Goal: Task Accomplishment & Management: Use online tool/utility

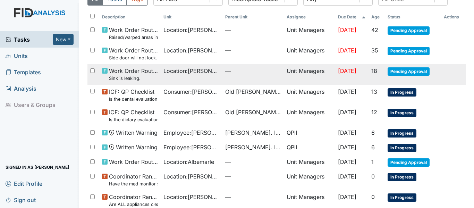
scroll to position [69, 0]
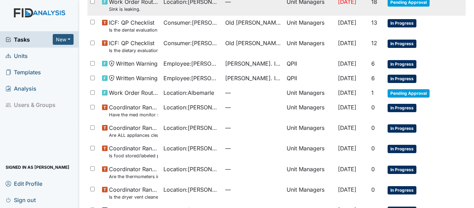
scroll to position [104, 0]
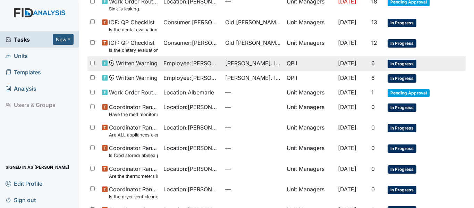
click at [228, 63] on span "[PERSON_NAME]. ICF" at bounding box center [253, 63] width 56 height 8
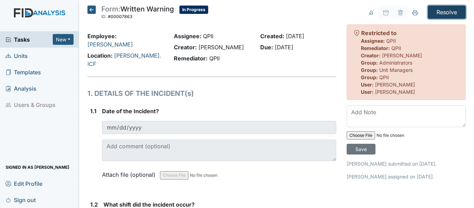
click at [439, 11] on input "Resolve" at bounding box center [447, 12] width 38 height 13
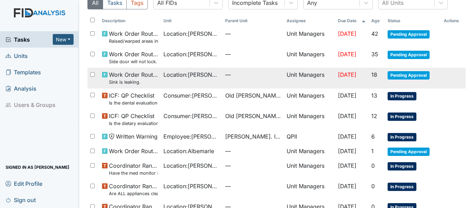
scroll to position [69, 0]
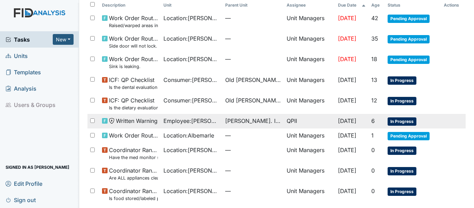
click at [180, 120] on span "Employee : Cofield, Jasmine" at bounding box center [191, 121] width 56 height 8
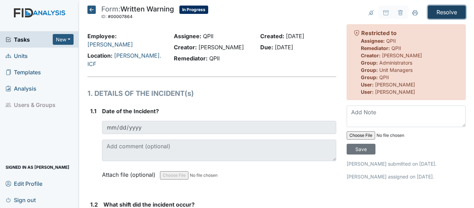
click at [441, 9] on input "Resolve" at bounding box center [447, 12] width 38 height 13
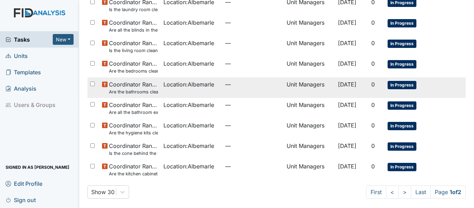
scroll to position [512, 0]
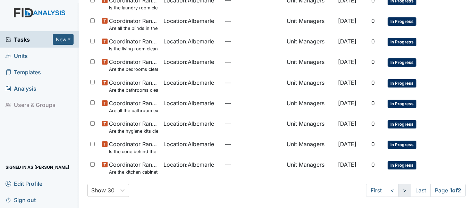
click at [398, 188] on link ">" at bounding box center [404, 189] width 13 height 13
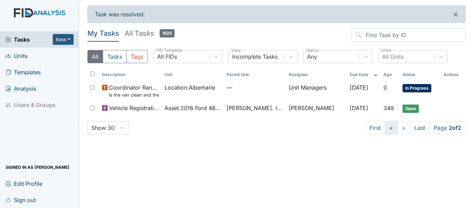
click at [385, 129] on link "<" at bounding box center [391, 127] width 13 height 13
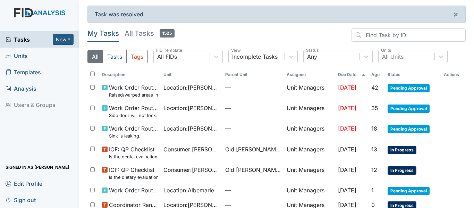
click at [23, 56] on span "Units" at bounding box center [17, 55] width 22 height 11
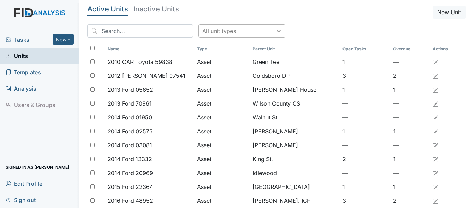
click at [272, 34] on div at bounding box center [278, 31] width 12 height 12
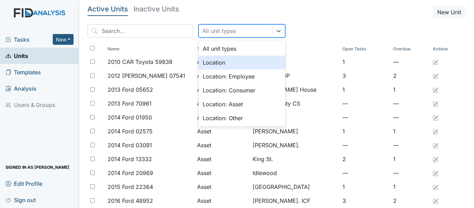
click at [211, 62] on div "Location" at bounding box center [241, 62] width 87 height 14
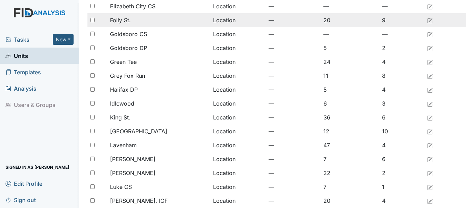
scroll to position [312, 0]
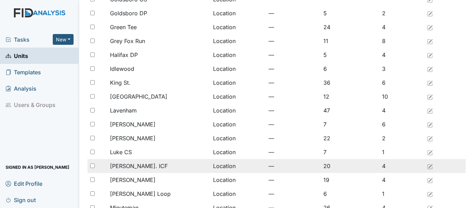
click at [139, 166] on span "[PERSON_NAME]. ICF" at bounding box center [139, 166] width 58 height 8
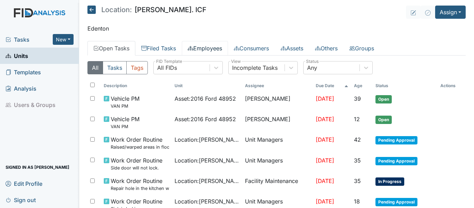
click at [208, 47] on link "Employees" at bounding box center [205, 48] width 46 height 15
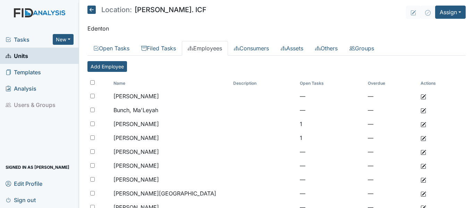
click at [88, 6] on icon at bounding box center [91, 10] width 8 height 8
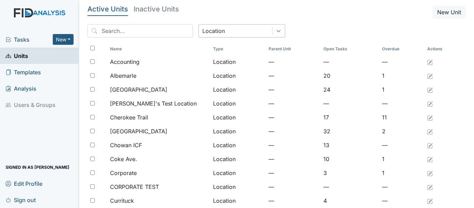
click at [275, 34] on icon at bounding box center [278, 30] width 7 height 7
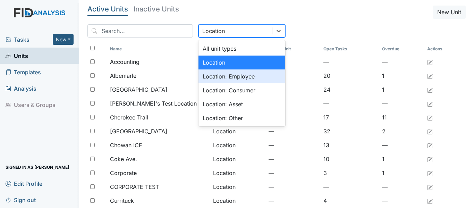
click at [227, 74] on div "Location: Employee" at bounding box center [241, 76] width 87 height 14
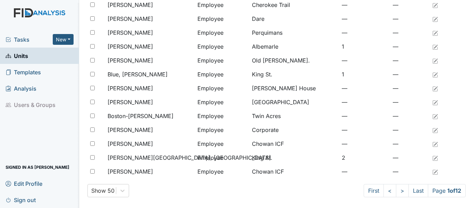
scroll to position [570, 0]
click at [396, 193] on link ">" at bounding box center [402, 189] width 13 height 13
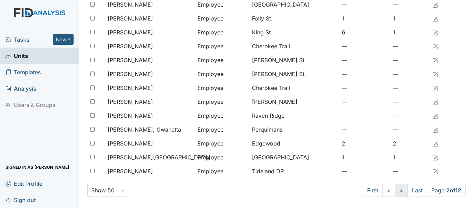
click at [395, 192] on link ">" at bounding box center [401, 189] width 13 height 13
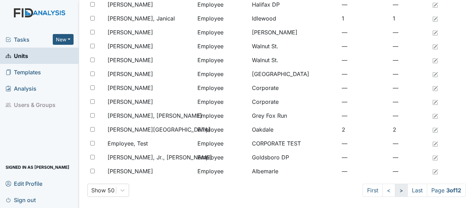
click at [395, 192] on link ">" at bounding box center [401, 189] width 13 height 13
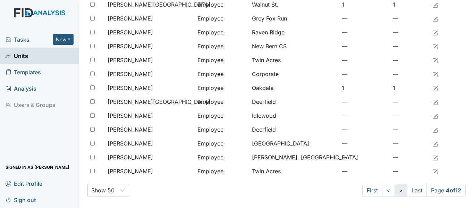
click at [395, 192] on link ">" at bounding box center [400, 189] width 13 height 13
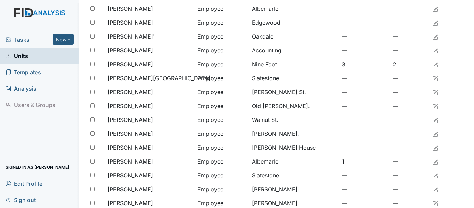
scroll to position [328, 0]
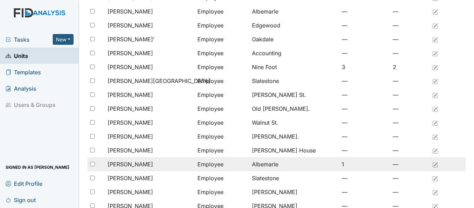
click at [141, 164] on span "[PERSON_NAME]" at bounding box center [130, 164] width 45 height 8
click at [138, 162] on span "[PERSON_NAME]" at bounding box center [130, 164] width 45 height 8
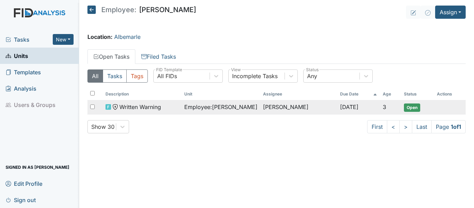
click at [194, 106] on span "Employee : Howell, Izetta" at bounding box center [220, 107] width 73 height 8
click at [226, 106] on span "Employee : Howell, Izetta" at bounding box center [220, 107] width 73 height 8
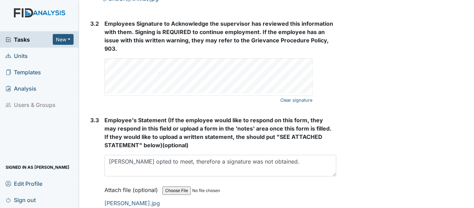
scroll to position [1278, 0]
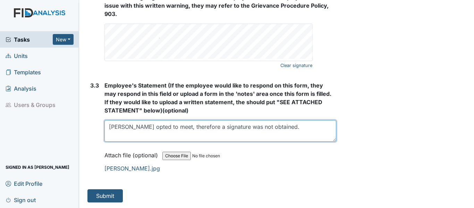
drag, startPoint x: 109, startPoint y: 128, endPoint x: 255, endPoint y: 135, distance: 146.2
click at [255, 135] on textarea "[PERSON_NAME] opted to meet, therefore a signature was not obtained." at bounding box center [220, 131] width 232 height 22
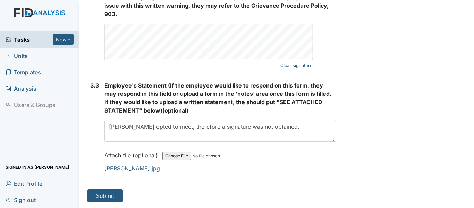
click at [278, 59] on div "Clear signature" at bounding box center [208, 42] width 207 height 37
drag, startPoint x: 202, startPoint y: 23, endPoint x: 419, endPoint y: 61, distance: 220.1
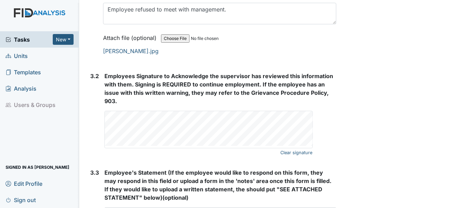
scroll to position [1174, 0]
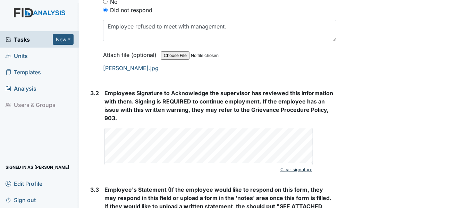
click at [298, 170] on link "Clear signature" at bounding box center [296, 169] width 32 height 9
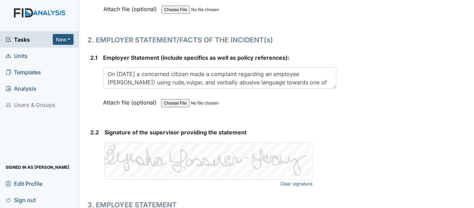
scroll to position [966, 0]
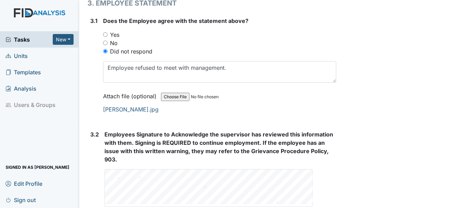
scroll to position [1144, 0]
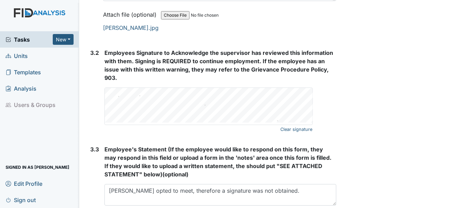
scroll to position [1278, 0]
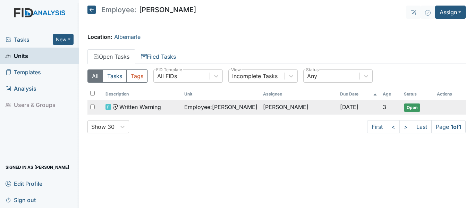
click at [196, 105] on span "Employee : [PERSON_NAME]" at bounding box center [220, 107] width 73 height 8
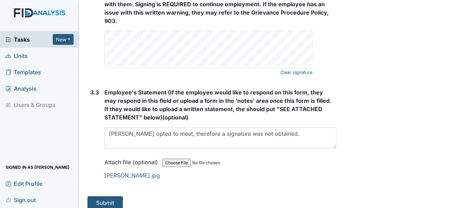
scroll to position [1278, 0]
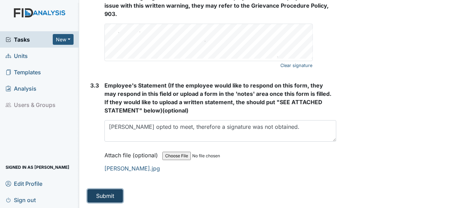
click at [107, 197] on button "Submit" at bounding box center [104, 195] width 35 height 13
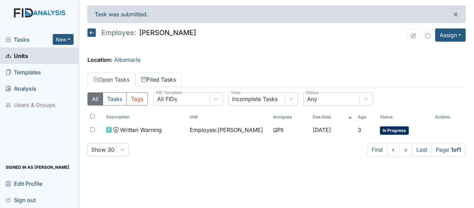
click at [167, 78] on link "Filed Tasks" at bounding box center [158, 79] width 46 height 15
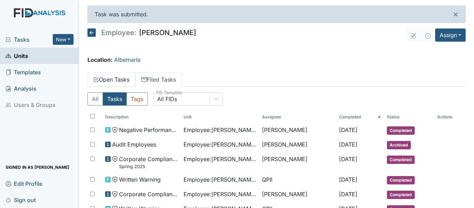
click at [112, 79] on link "Open Tasks" at bounding box center [111, 79] width 48 height 15
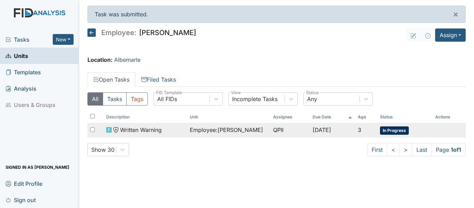
click at [158, 129] on span "Written Warning" at bounding box center [141, 130] width 42 height 8
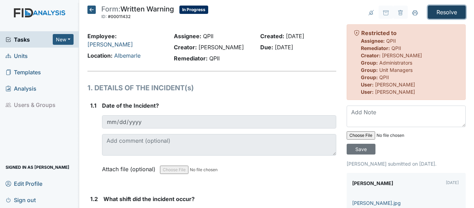
click at [435, 11] on input "Resolve" at bounding box center [447, 12] width 38 height 13
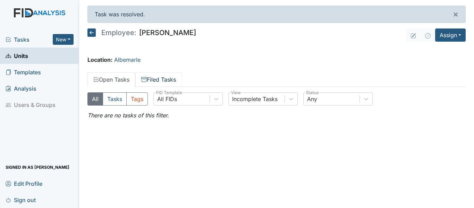
click at [152, 76] on link "Filed Tasks" at bounding box center [158, 79] width 46 height 15
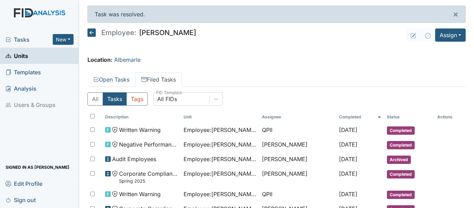
click at [26, 40] on span "Tasks" at bounding box center [29, 39] width 47 height 8
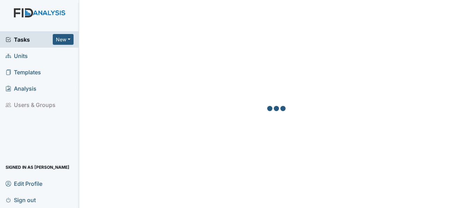
click at [23, 53] on span "Units" at bounding box center [17, 55] width 22 height 11
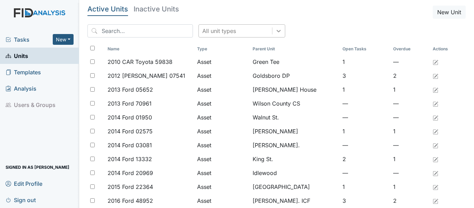
click at [275, 32] on icon at bounding box center [278, 30] width 7 height 7
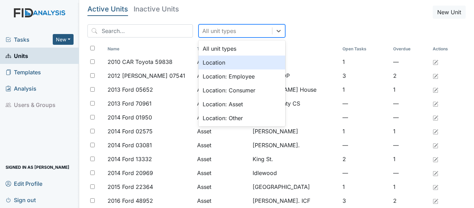
click at [216, 62] on div "Location" at bounding box center [241, 62] width 87 height 14
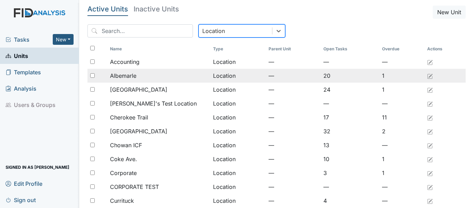
click at [120, 77] on span "Albemarle" at bounding box center [123, 75] width 26 height 8
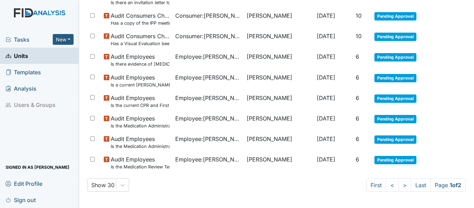
scroll to position [529, 0]
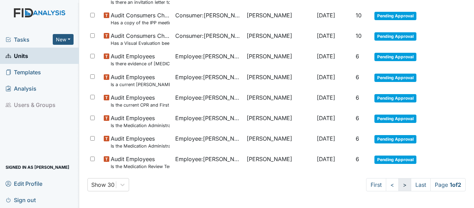
click at [398, 187] on link ">" at bounding box center [404, 184] width 13 height 13
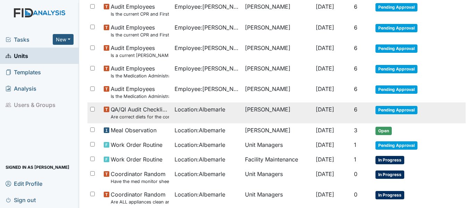
scroll to position [123, 0]
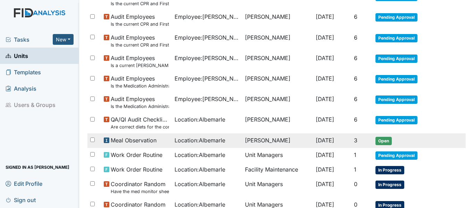
click at [213, 141] on span "Location : Albemarle" at bounding box center [199, 140] width 51 height 8
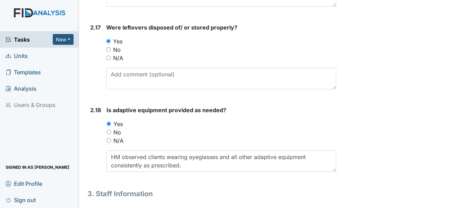
scroll to position [1873, 0]
